Goal: Transaction & Acquisition: Purchase product/service

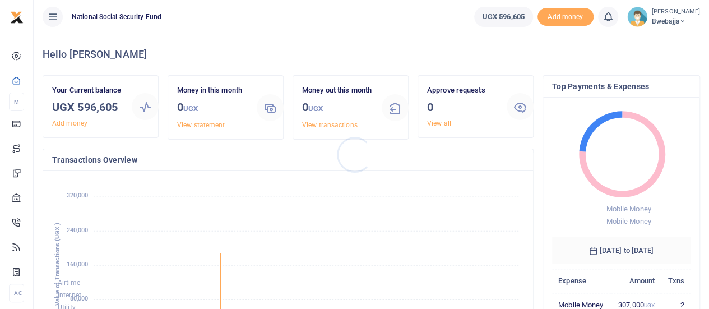
scroll to position [9, 9]
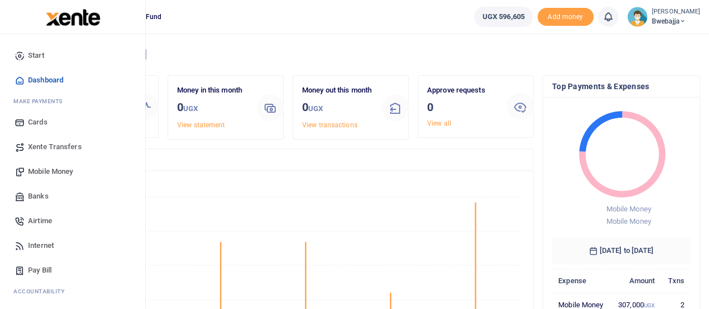
click at [57, 173] on span "Mobile Money" at bounding box center [50, 171] width 45 height 11
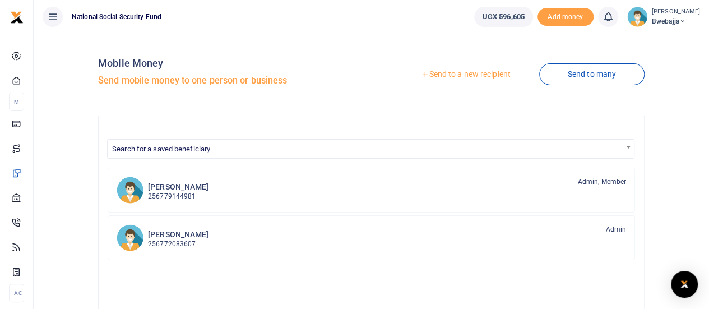
click at [488, 75] on link "Send to a new recipient" at bounding box center [465, 74] width 146 height 20
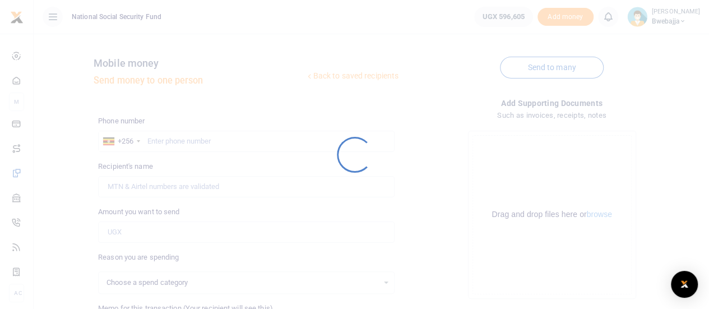
select select
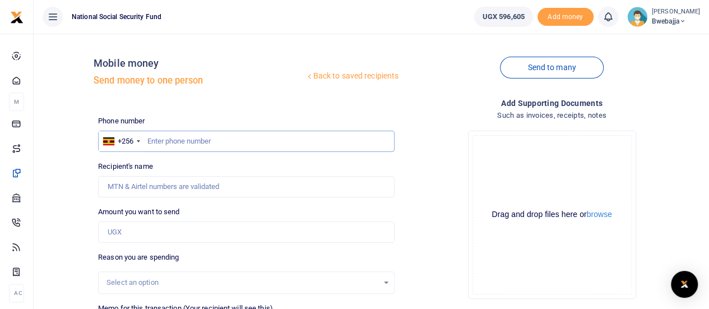
click at [165, 136] on input "text" at bounding box center [246, 141] width 296 height 21
type input "772992976"
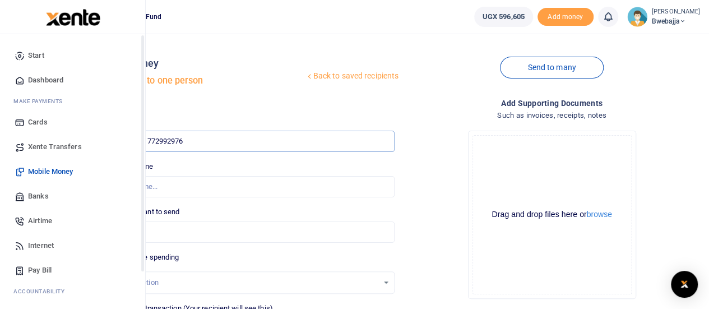
type input "John Kityo"
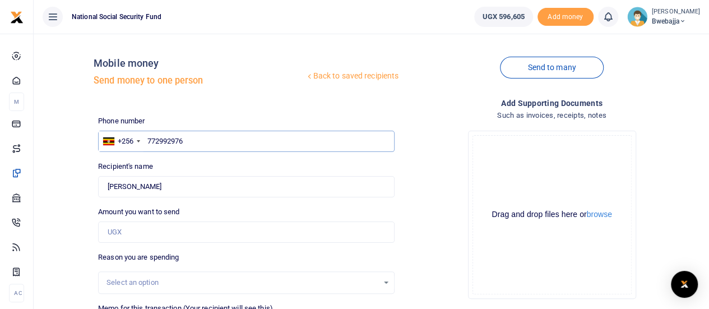
type input "772992976"
click at [180, 230] on input "Amount you want to send" at bounding box center [246, 231] width 296 height 21
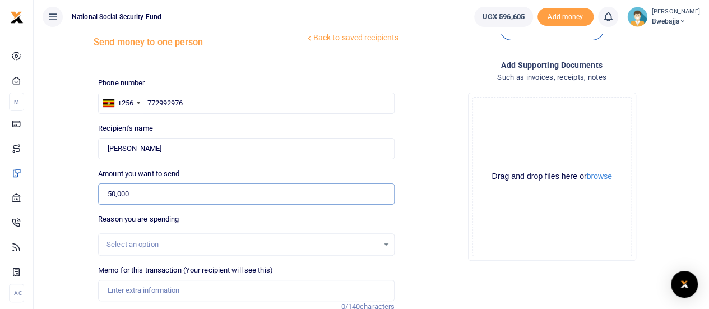
scroll to position [56, 0]
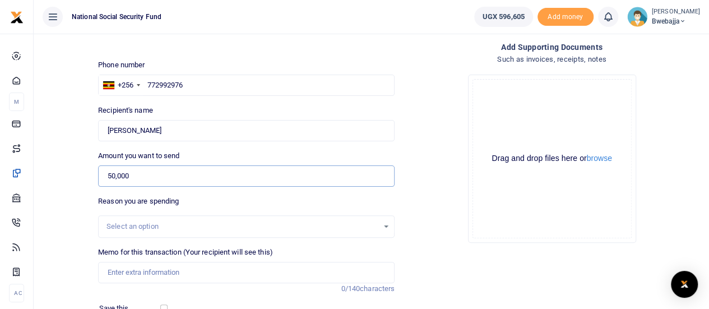
type input "50,000"
click at [184, 273] on input "Memo for this transaction (Your recipient will see this)" at bounding box center [246, 272] width 296 height 21
click at [199, 271] on input "Electricity repairs-Bwebajja" at bounding box center [246, 272] width 296 height 21
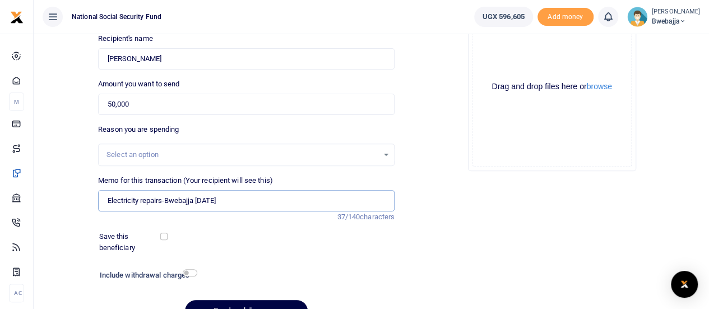
scroll to position [168, 0]
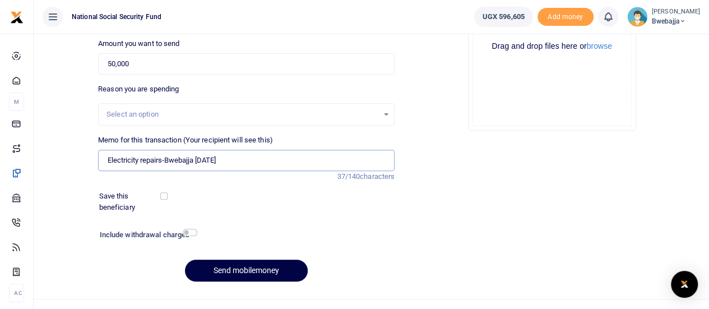
type input "Electricity repairs-Bwebajja Aug 2025"
click at [166, 194] on input "checkbox" at bounding box center [163, 195] width 7 height 7
checkbox input "true"
click at [191, 233] on input "checkbox" at bounding box center [190, 232] width 15 height 7
checkbox input "true"
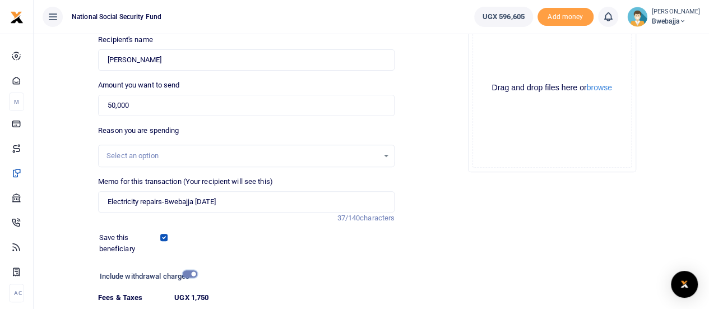
scroll to position [105, 0]
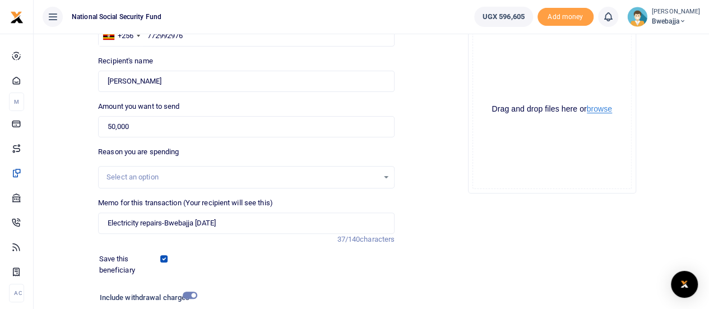
click at [593, 111] on button "browse" at bounding box center [599, 109] width 25 height 8
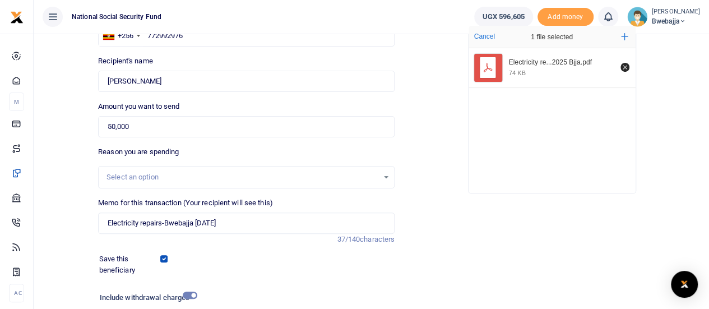
click at [493, 69] on icon "File Uploader" at bounding box center [488, 68] width 14 height 14
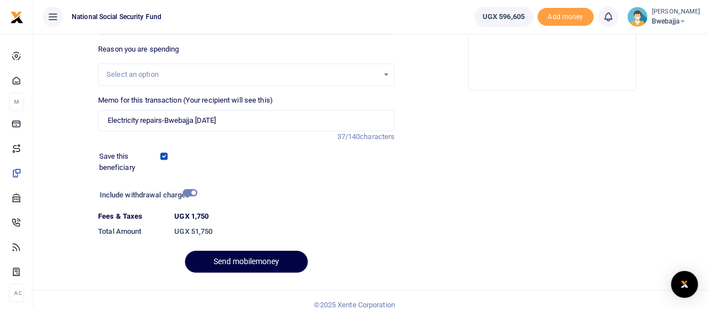
scroll to position [217, 0]
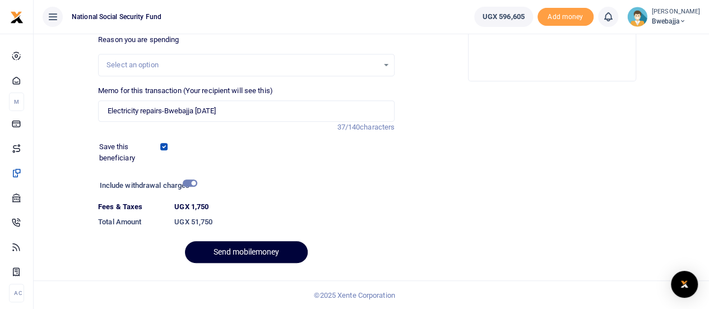
click at [236, 255] on button "Send mobilemoney" at bounding box center [246, 252] width 123 height 22
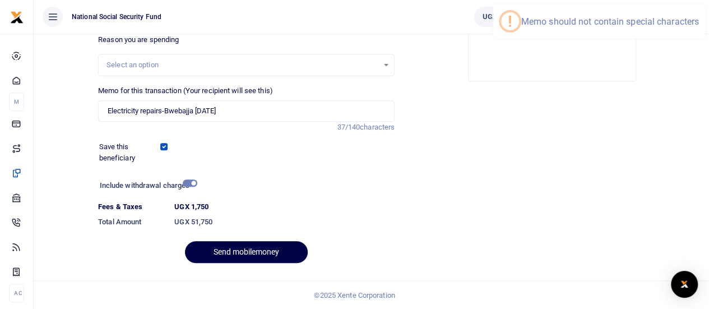
scroll to position [105, 0]
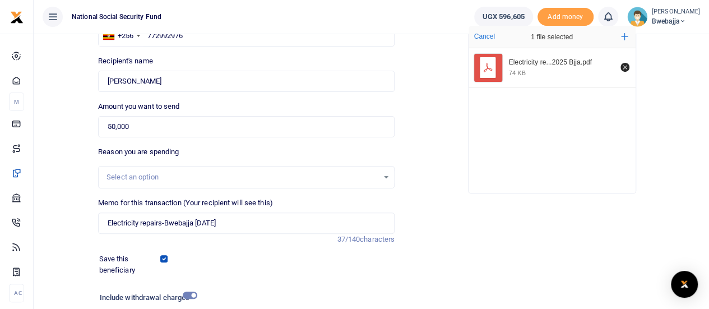
click at [178, 153] on label "Reason you are spending" at bounding box center [138, 151] width 81 height 11
click at [192, 184] on div "Select an option" at bounding box center [246, 177] width 296 height 22
click at [280, 197] on div "Memo for this transaction (Your recipient will see this) Electricity repairs-Bw…" at bounding box center [246, 215] width 296 height 36
click at [282, 203] on div "Memo for this transaction (Your recipient will see this) Electricity repairs-Bw…" at bounding box center [246, 215] width 296 height 36
click at [258, 205] on label "Memo for this transaction (Your recipient will see this)" at bounding box center [185, 202] width 175 height 11
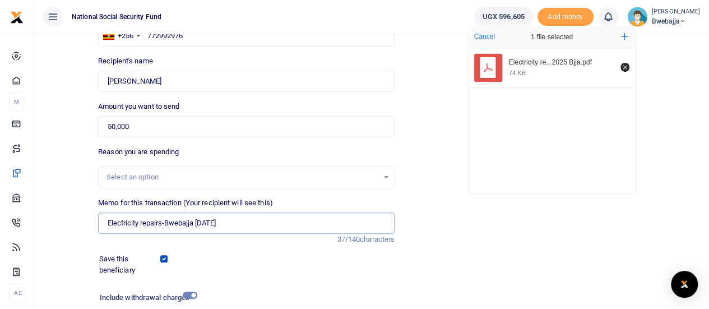
click at [258, 212] on input "Electricity repairs-Bwebajja Aug 2025" at bounding box center [246, 222] width 296 height 21
click at [182, 200] on label "Memo for this transaction (Your recipient will see this)" at bounding box center [185, 202] width 175 height 11
click at [182, 212] on input "Electricity repairs-Bwebajja Aug 2025" at bounding box center [246, 222] width 296 height 21
drag, startPoint x: 234, startPoint y: 224, endPoint x: 196, endPoint y: 224, distance: 38.1
click at [196, 224] on input "Electricity repairs-Bwebajja Aug 2025" at bounding box center [246, 222] width 296 height 21
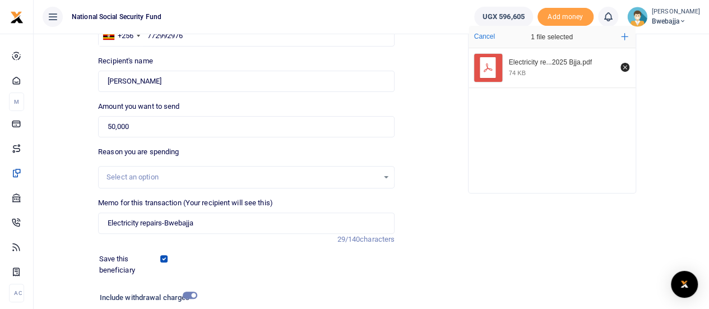
click at [319, 144] on div "Phone number +256 Uganda +256 772992976 Phone is required. Recipient's name Fou…" at bounding box center [246, 197] width 305 height 374
click at [215, 224] on input "Electricity repairs-Bwebajja" at bounding box center [246, 222] width 296 height 21
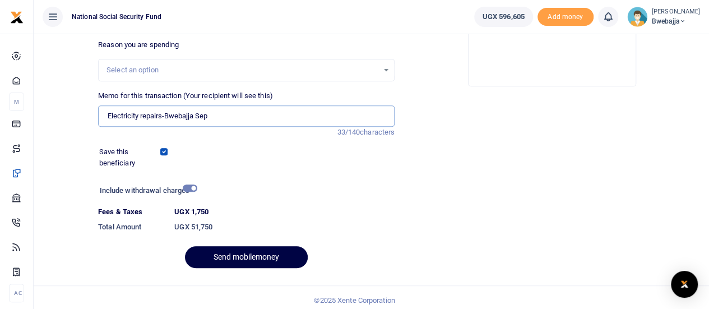
scroll to position [217, 0]
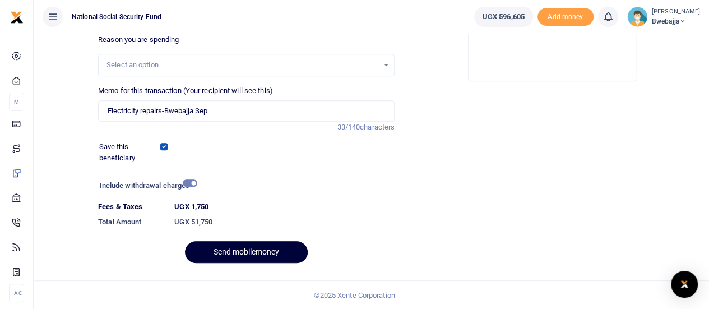
click at [248, 255] on button "Send mobilemoney" at bounding box center [246, 252] width 123 height 22
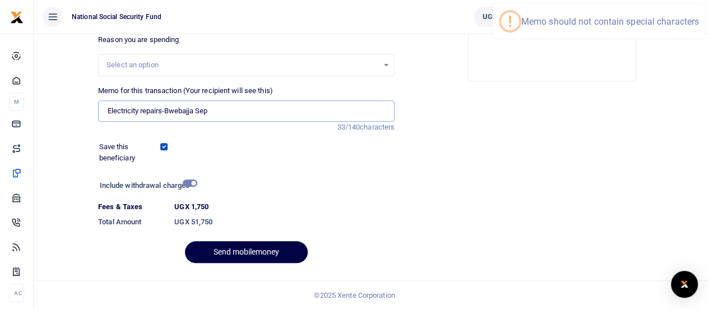
click at [215, 112] on input "Electricity repairs-Bwebajja Sep" at bounding box center [246, 110] width 296 height 21
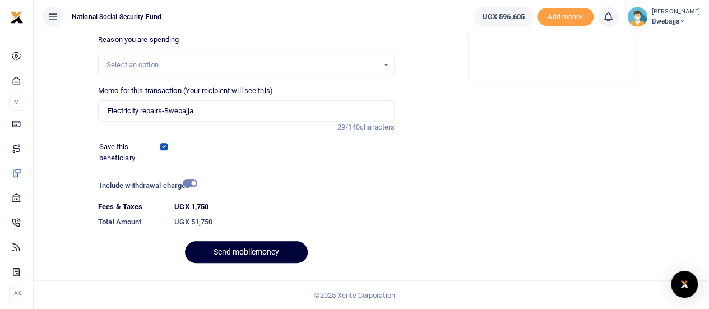
click at [240, 250] on button "Send mobilemoney" at bounding box center [246, 252] width 123 height 22
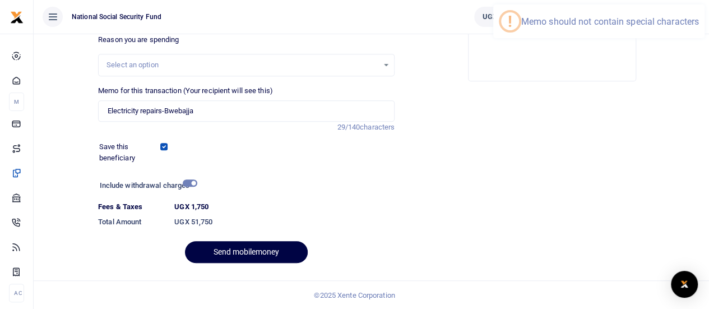
scroll to position [105, 0]
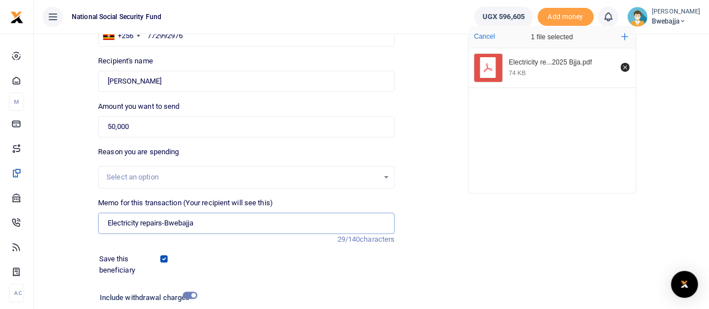
drag, startPoint x: 207, startPoint y: 226, endPoint x: 162, endPoint y: 224, distance: 44.9
click at [162, 224] on input "Electricity repairs-Bwebajja" at bounding box center [246, 222] width 296 height 21
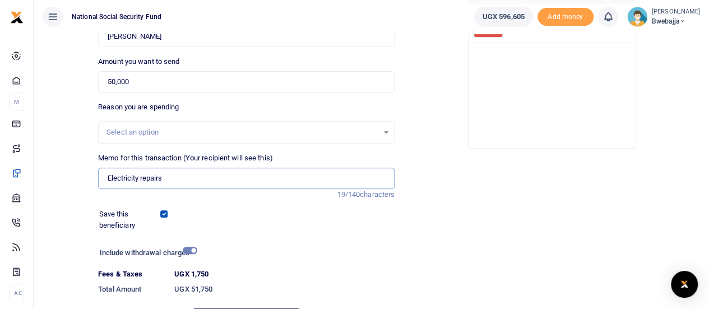
scroll to position [217, 0]
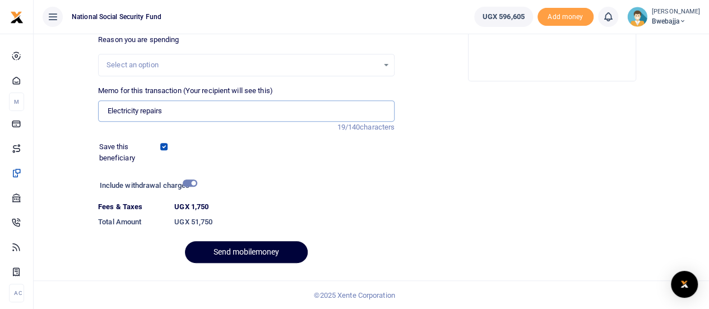
type input "Electricity repairs"
click at [259, 252] on button "Send mobilemoney" at bounding box center [246, 252] width 123 height 22
